Goal: Task Accomplishment & Management: Manage account settings

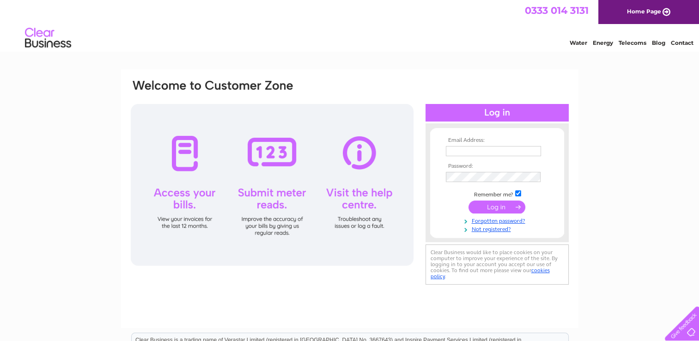
type input "[EMAIL_ADDRESS][DOMAIN_NAME]"
click at [493, 203] on input "submit" at bounding box center [496, 206] width 57 height 13
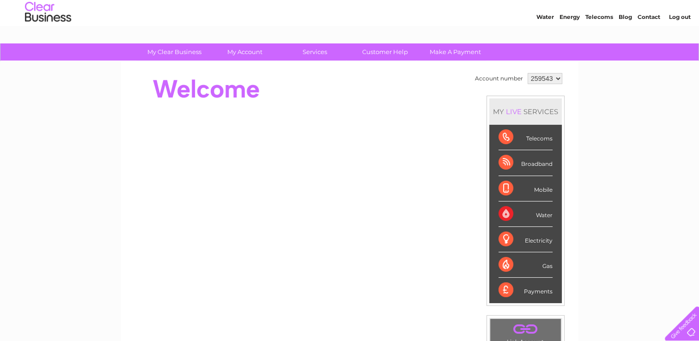
scroll to position [21, 0]
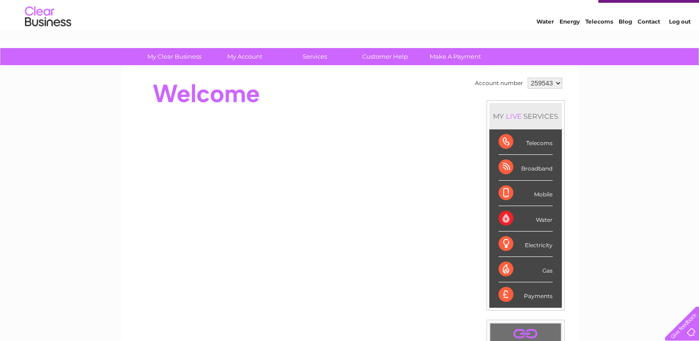
click at [505, 140] on div "Telecoms" at bounding box center [525, 141] width 54 height 25
click at [544, 143] on div "Telecoms" at bounding box center [525, 141] width 54 height 25
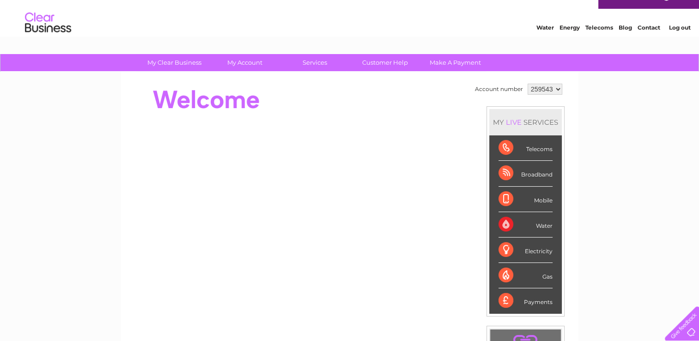
scroll to position [0, 0]
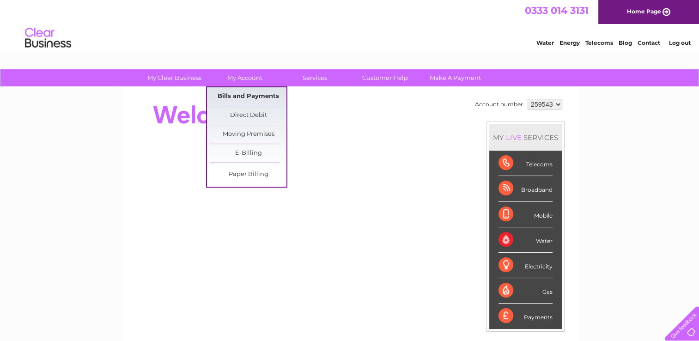
click at [244, 94] on link "Bills and Payments" at bounding box center [248, 96] width 76 height 18
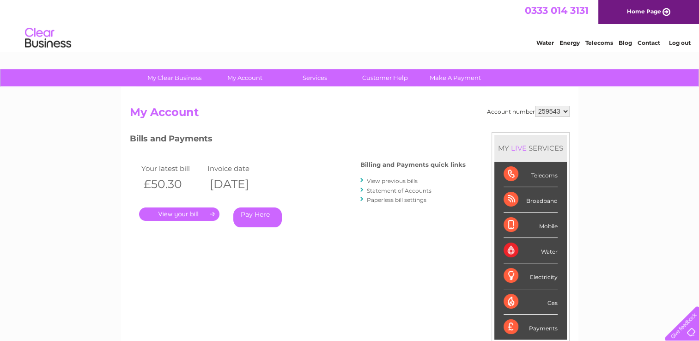
click at [187, 212] on link "." at bounding box center [179, 213] width 80 height 13
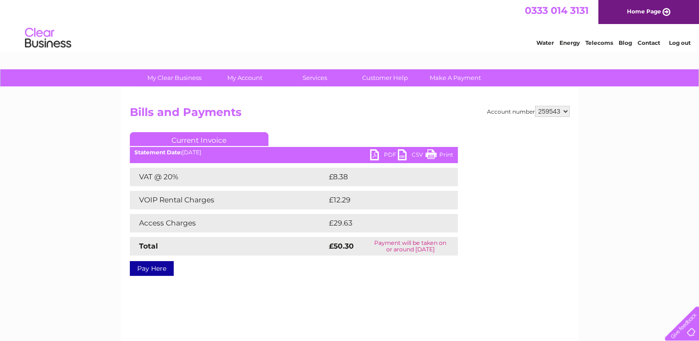
click at [374, 154] on link "PDF" at bounding box center [384, 155] width 28 height 13
